Goal: Find specific page/section: Find specific page/section

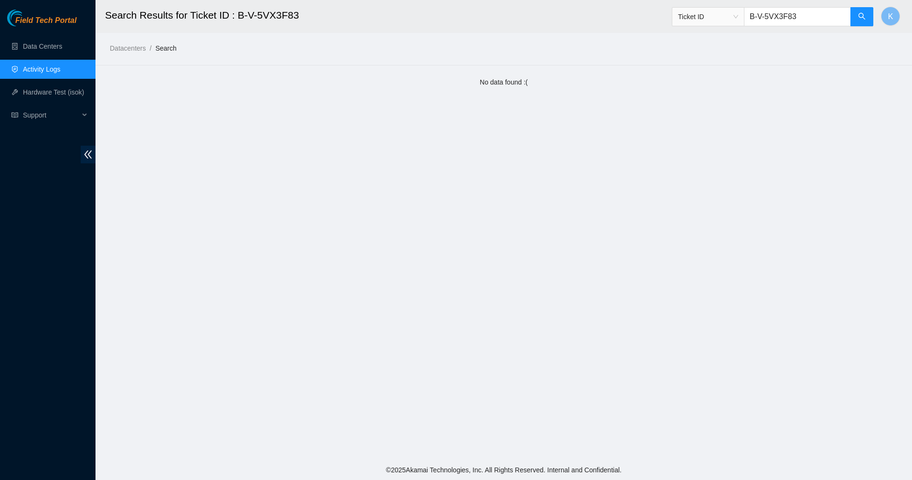
click at [785, 20] on input "B-V-5VX3F83" at bounding box center [797, 16] width 107 height 19
paste input "V"
click at [853, 14] on button "button" at bounding box center [861, 16] width 23 height 19
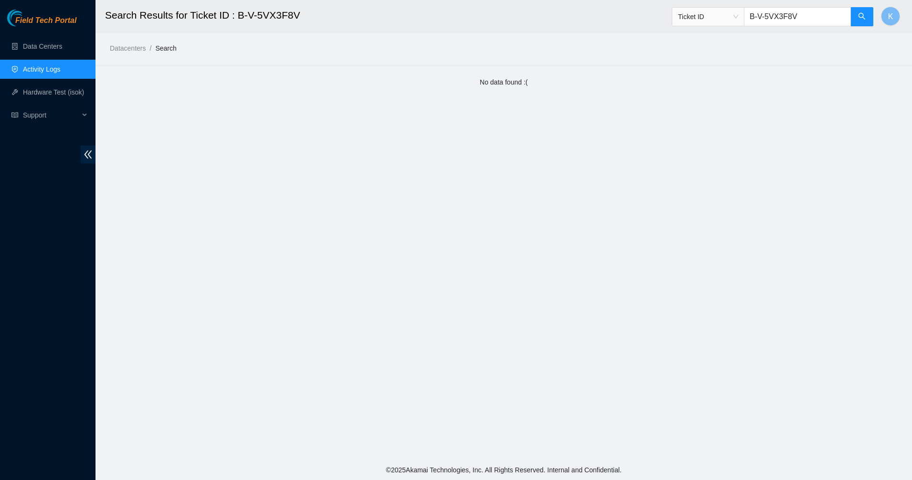
type input "B-V-5VX3F8V"
click at [46, 44] on link "Data Centers" at bounding box center [42, 46] width 39 height 8
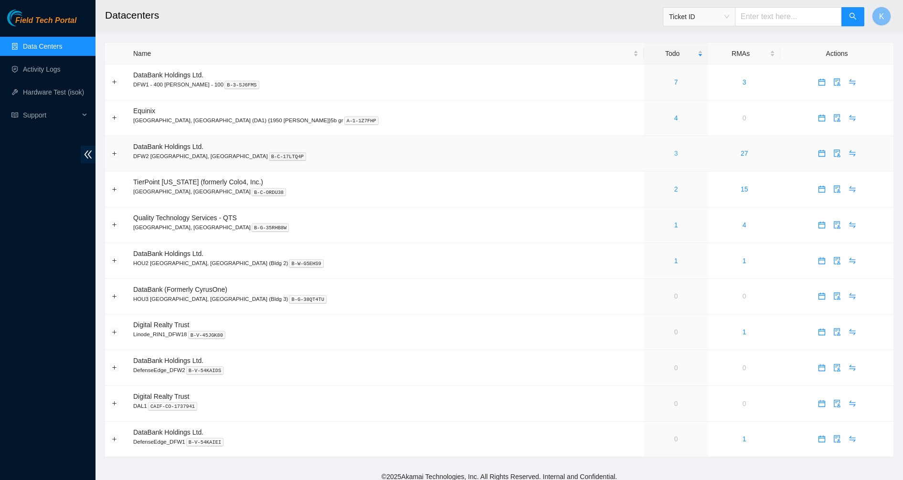
click at [674, 154] on link "3" at bounding box center [676, 153] width 4 height 8
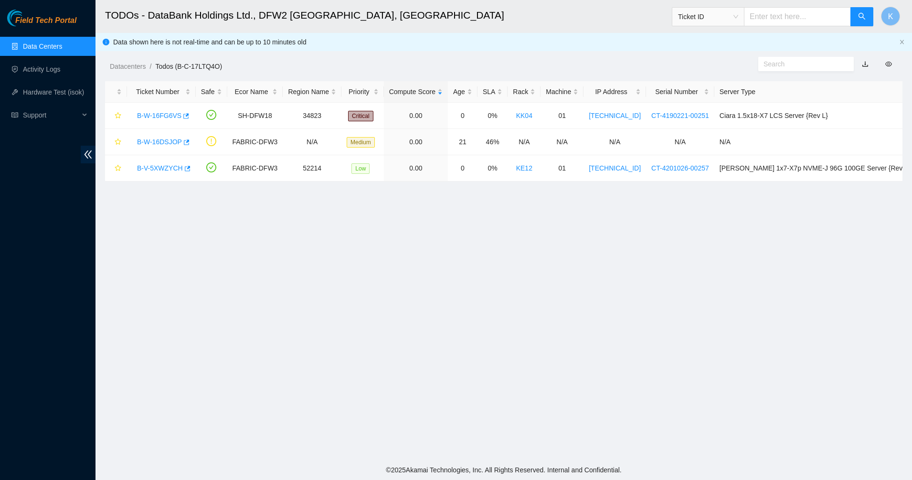
click at [53, 44] on link "Data Centers" at bounding box center [42, 46] width 39 height 8
